Goal: Task Accomplishment & Management: Manage account settings

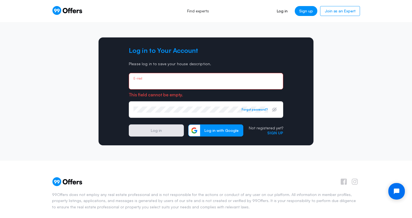
paste input "Baselinehomebuyers@gmail.com"
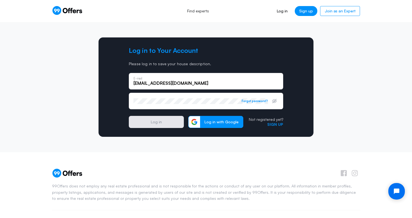
type input "Baselinehomebuyers@gmail.com"
click at [173, 108] on div "Password Forgot password?" at bounding box center [206, 101] width 154 height 17
click at [152, 122] on button "Log in" at bounding box center [156, 122] width 55 height 12
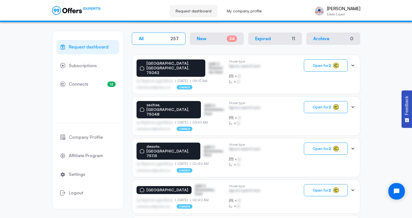
scroll to position [110, 0]
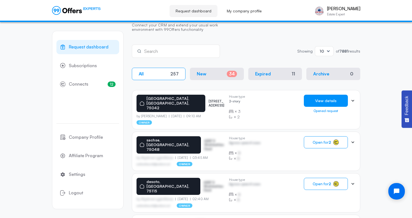
click at [335, 102] on button "View details" at bounding box center [326, 101] width 44 height 12
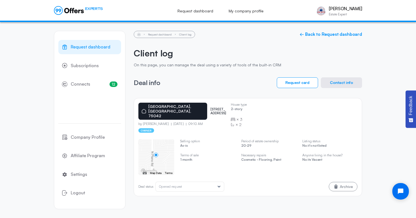
click at [85, 13] on link "EXPERTS" at bounding box center [78, 10] width 49 height 9
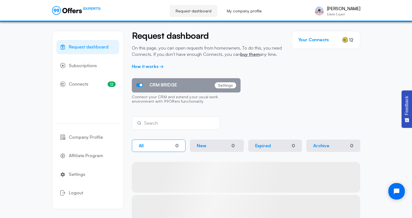
click at [238, 84] on div "CRM BRIDGE Settings" at bounding box center [186, 85] width 109 height 14
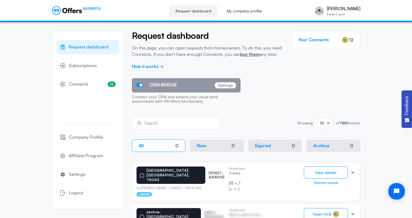
click at [247, 84] on div "CRM BRIDGE Settings Connect your CRM and extend your usual work environment wit…" at bounding box center [246, 92] width 228 height 29
click at [147, 124] on input "text" at bounding box center [179, 123] width 71 height 6
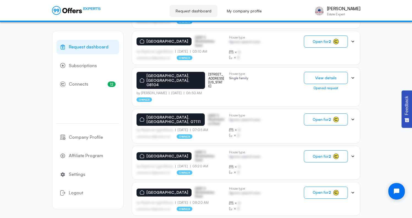
scroll to position [330, 0]
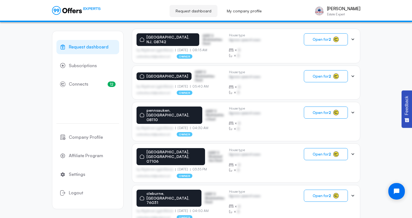
scroll to position [0, 0]
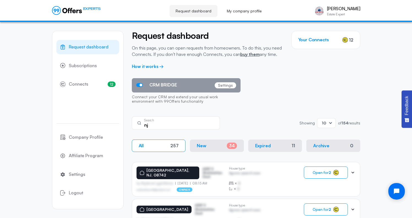
click at [159, 128] on input "nj" at bounding box center [179, 125] width 71 height 6
click at [160, 128] on input "nj" at bounding box center [179, 125] width 71 height 6
type input "[GEOGRAPHIC_DATA]"
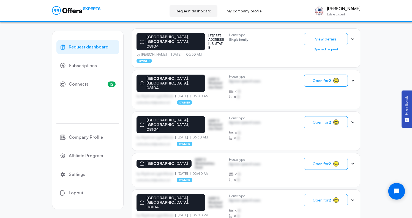
scroll to position [131, 0]
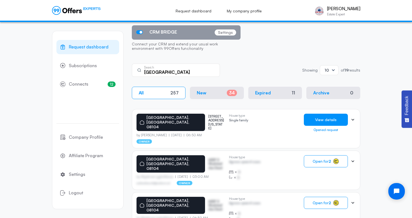
click at [325, 120] on button "View details" at bounding box center [326, 120] width 44 height 12
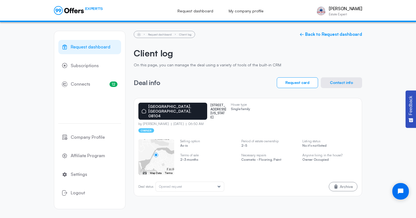
click at [210, 106] on p "[STREET_ADDRESS][US_STATE]" at bounding box center [218, 111] width 16 height 16
click at [210, 108] on p "[STREET_ADDRESS][US_STATE]" at bounding box center [218, 111] width 16 height 16
click at [193, 108] on div "camden, NJ, 08104 2813 idaho rd" at bounding box center [182, 111] width 88 height 17
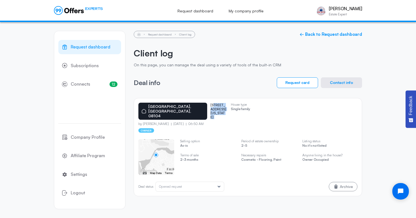
click at [210, 108] on p "[STREET_ADDRESS][US_STATE]" at bounding box center [218, 111] width 16 height 16
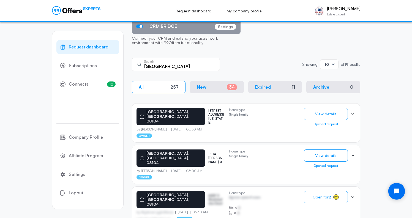
click at [196, 149] on div "camden, NJ, 08104 1504 norris st" at bounding box center [180, 157] width 88 height 17
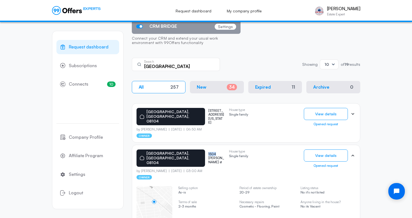
click at [208, 152] on p "1504 norris st" at bounding box center [216, 158] width 16 height 12
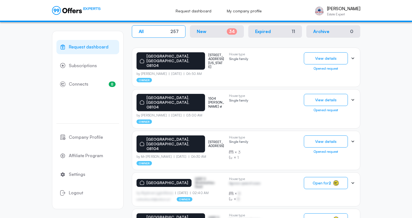
click at [208, 140] on p "[STREET_ADDRESS]" at bounding box center [216, 144] width 16 height 8
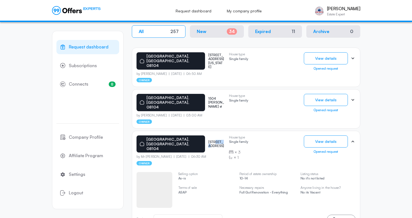
click at [208, 140] on p "[STREET_ADDRESS]" at bounding box center [216, 144] width 16 height 8
copy p "[STREET_ADDRESS]"
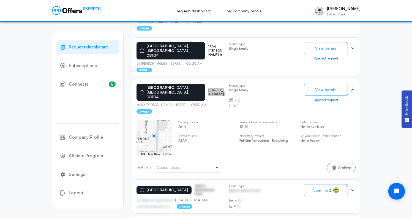
scroll to position [106, 0]
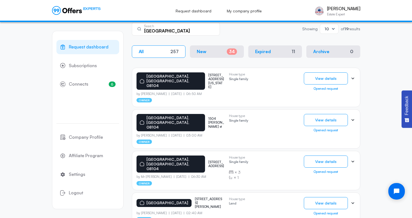
scroll to position [94, 0]
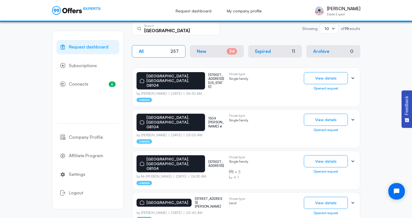
click at [200, 197] on p "[STREET_ADDRESS][PERSON_NAME]" at bounding box center [209, 203] width 28 height 12
click at [213, 197] on p "[STREET_ADDRESS][PERSON_NAME]" at bounding box center [209, 203] width 28 height 12
drag, startPoint x: 189, startPoint y: 175, endPoint x: 224, endPoint y: 183, distance: 35.8
click at [224, 197] on div "[GEOGRAPHIC_DATA] [STREET_ADDRESS][PERSON_NAME]" at bounding box center [180, 203] width 88 height 12
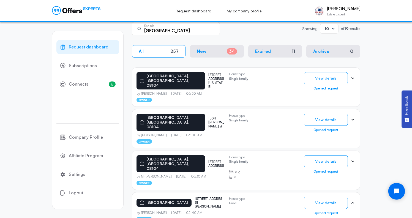
copy p "[STREET_ADDRESS][PERSON_NAME]"
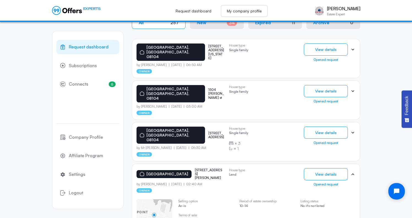
scroll to position [146, 0]
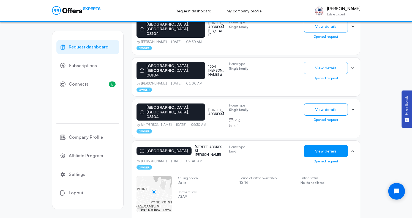
click at [317, 145] on button "View details" at bounding box center [326, 151] width 44 height 12
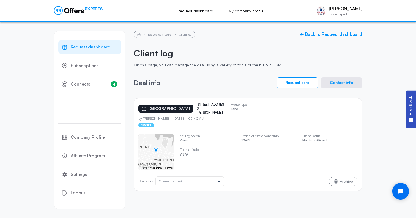
click at [68, 9] on icon at bounding box center [66, 10] width 5 height 5
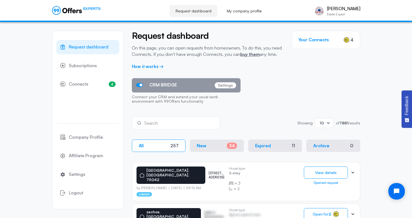
click at [159, 122] on input "text" at bounding box center [179, 123] width 71 height 6
type input "[GEOGRAPHIC_DATA]"
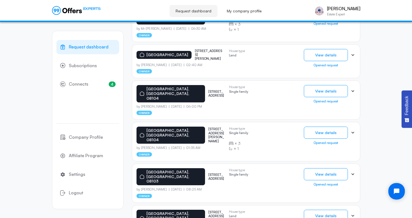
scroll to position [240, 0]
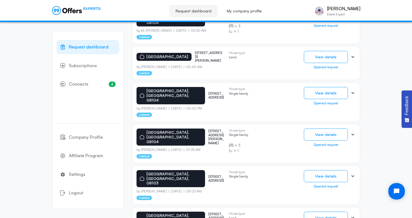
drag, startPoint x: 207, startPoint y: 76, endPoint x: 209, endPoint y: 72, distance: 3.9
click at [207, 87] on div "camden, NJ, 08104 1090 Lake Shore Dr, Camden, NJ 08104, USA by Ruth Still 05.22…" at bounding box center [180, 102] width 88 height 30
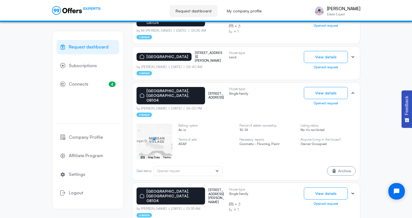
drag, startPoint x: 213, startPoint y: 69, endPoint x: 188, endPoint y: 66, distance: 25.5
click at [188, 87] on div "camden, NJ, 08104 1090 Lake Shore Dr, Camden, NJ 08104, USA" at bounding box center [180, 95] width 88 height 17
click at [191, 106] on p "06:00 PM" at bounding box center [193, 108] width 18 height 4
drag, startPoint x: 198, startPoint y: 73, endPoint x: 188, endPoint y: 67, distance: 11.4
click at [208, 92] on p "[STREET_ADDRESS]" at bounding box center [216, 96] width 16 height 8
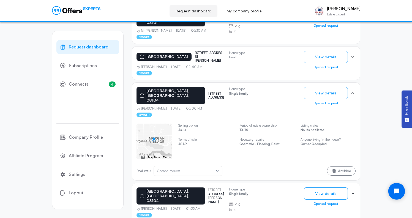
copy p "1090 Lake Shore Dr, Camden, NJ 08104"
click at [322, 87] on button "View details" at bounding box center [326, 93] width 44 height 12
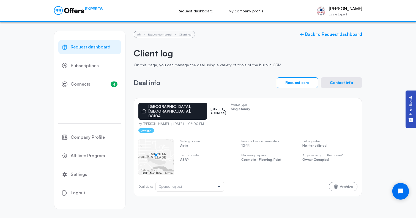
click at [220, 186] on icon at bounding box center [219, 187] width 3 height 2
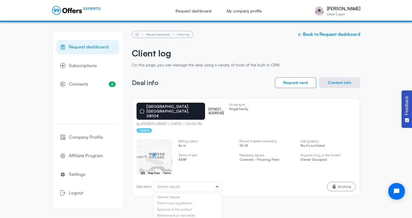
click at [220, 184] on icon at bounding box center [217, 187] width 6 height 6
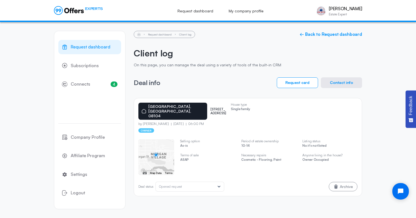
click at [338, 83] on button "Contact info" at bounding box center [341, 82] width 41 height 11
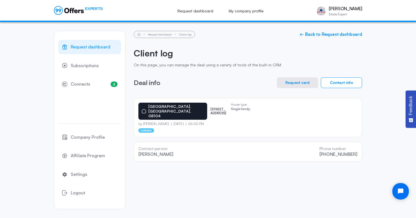
click at [65, 10] on icon at bounding box center [66, 10] width 5 height 5
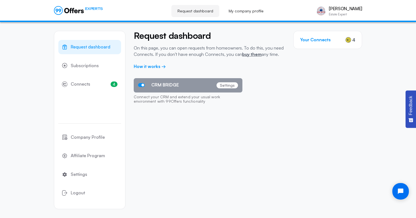
click at [61, 14] on icon at bounding box center [69, 10] width 30 height 9
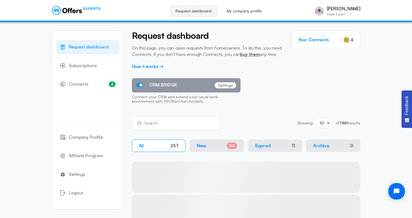
click at [155, 127] on div "Search" at bounding box center [176, 122] width 88 height 13
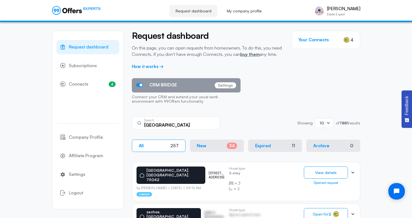
type input "[GEOGRAPHIC_DATA]"
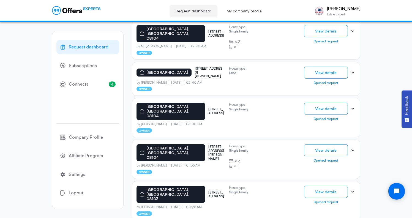
scroll to position [323, 0]
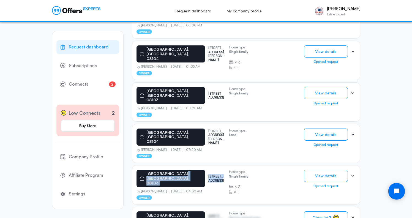
drag, startPoint x: 214, startPoint y: 129, endPoint x: 182, endPoint y: 130, distance: 31.7
click at [182, 170] on div "[GEOGRAPHIC_DATA] [STREET_ADDRESS]" at bounding box center [180, 178] width 88 height 17
copy div "[STREET_ADDRESS]"
